Goal: Navigation & Orientation: Find specific page/section

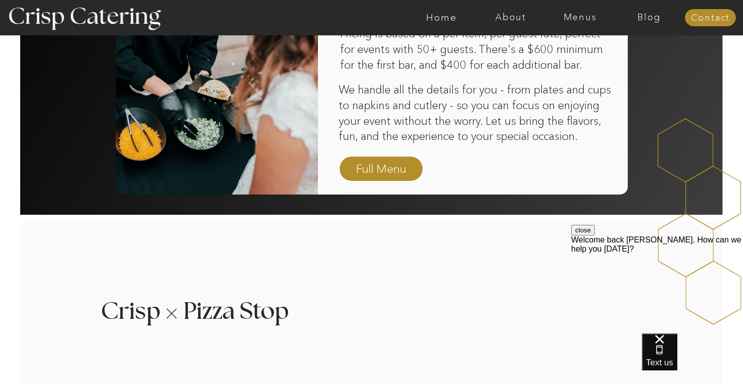
scroll to position [778, 0]
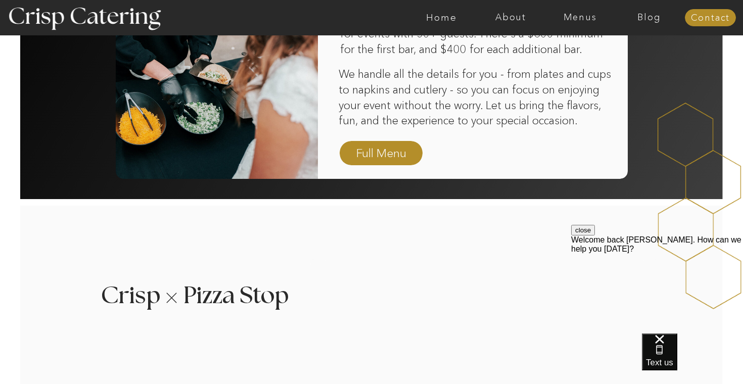
click at [580, 24] on div at bounding box center [412, 17] width 1604 height 35
click at [580, 21] on nav "Menus" at bounding box center [580, 18] width 69 height 10
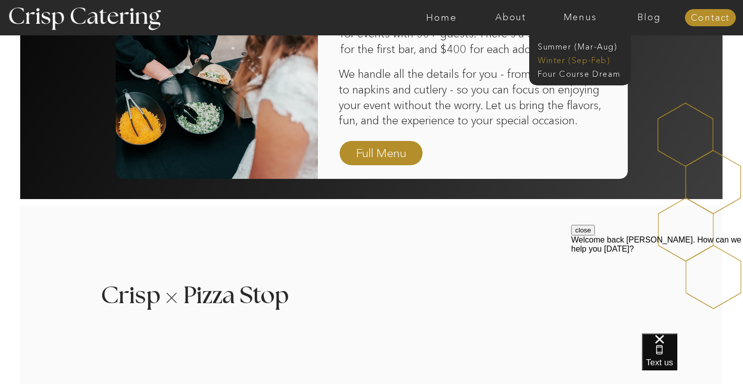
click at [570, 59] on nav "Winter (Sep-Feb)" at bounding box center [579, 60] width 83 height 10
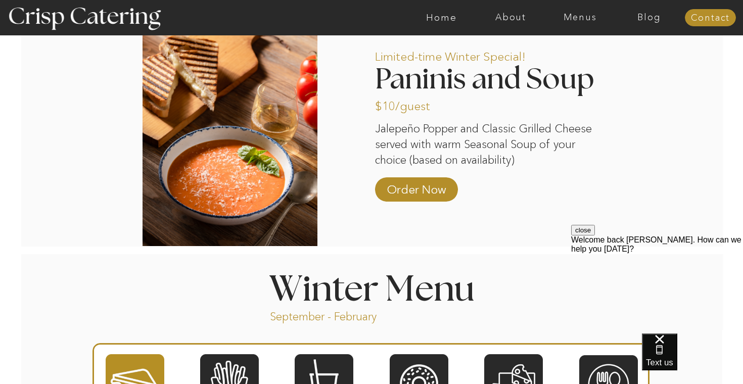
scroll to position [878, 0]
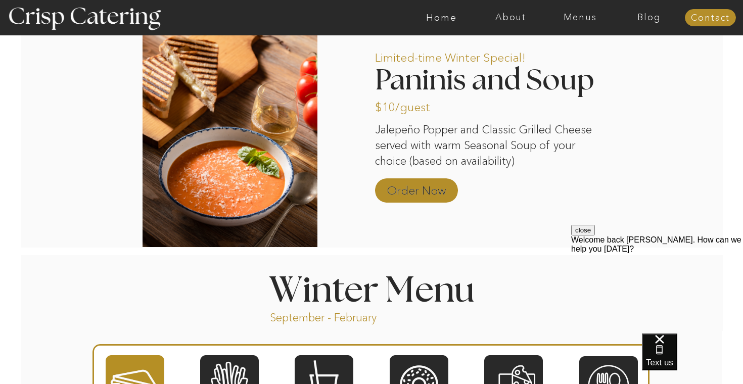
click at [416, 182] on p "Order Now" at bounding box center [416, 187] width 67 height 29
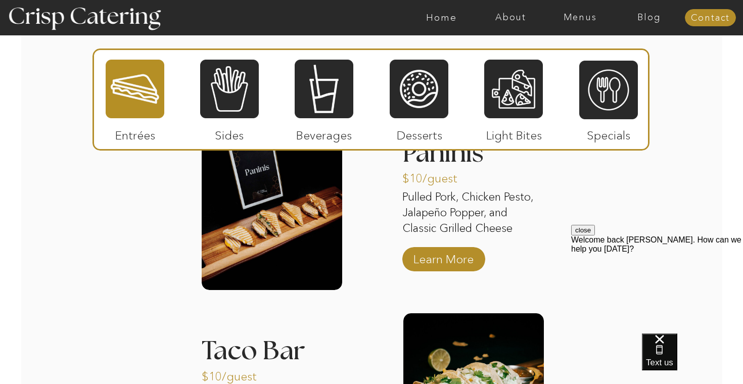
scroll to position [1290, 0]
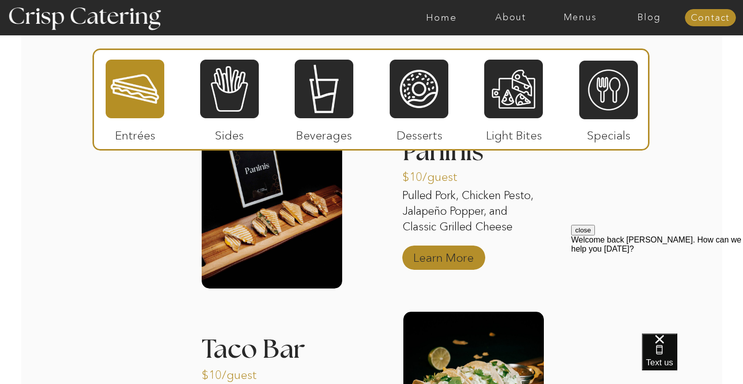
click at [430, 254] on p "Learn More" at bounding box center [443, 255] width 67 height 29
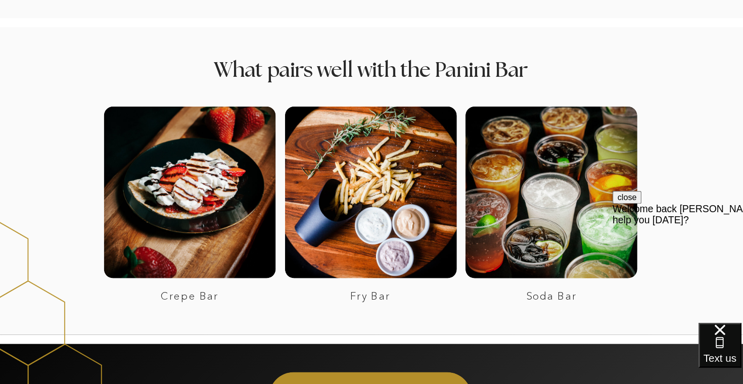
scroll to position [1266, 0]
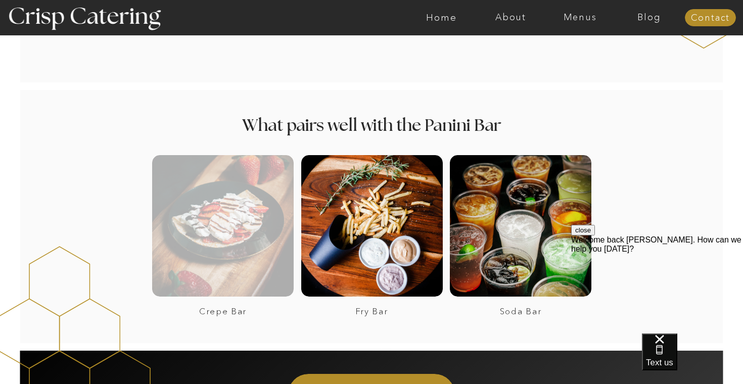
click at [291, 244] on div at bounding box center [223, 226] width 142 height 142
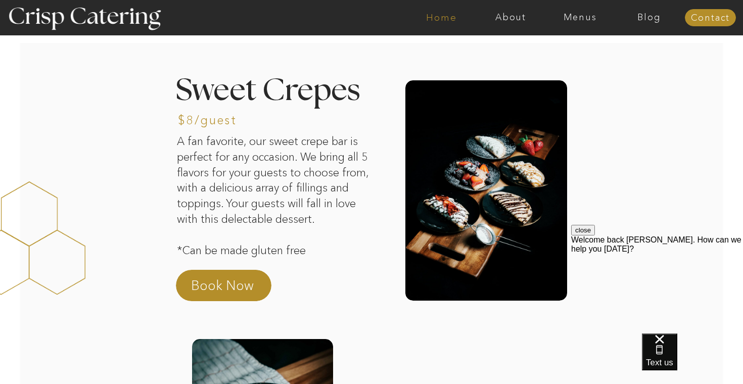
click at [441, 13] on nav "Home" at bounding box center [441, 18] width 69 height 10
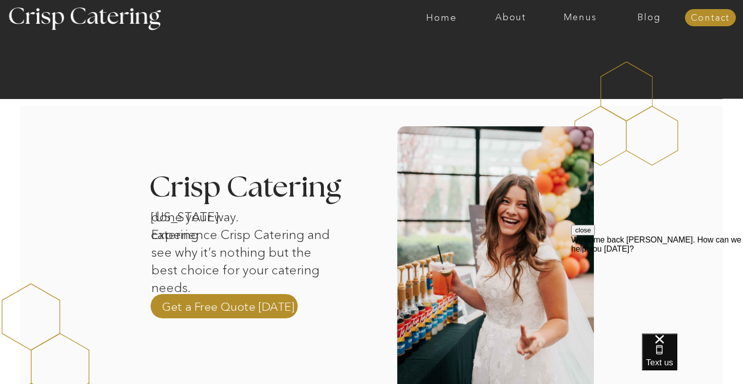
scroll to position [93, 0]
